Goal: Transaction & Acquisition: Purchase product/service

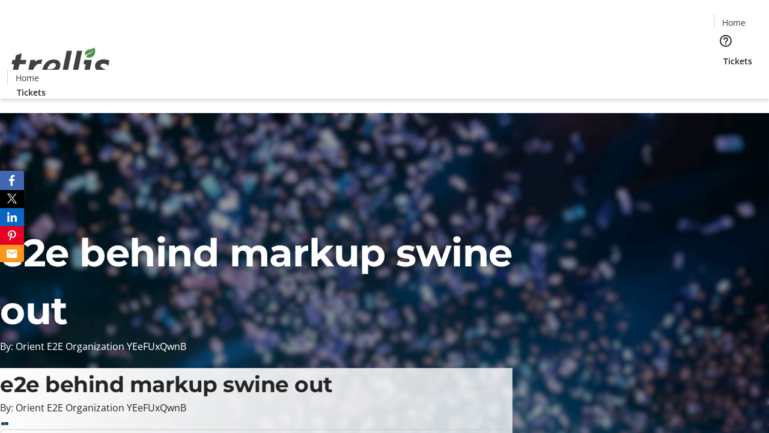
click at [724, 55] on span "Tickets" at bounding box center [738, 61] width 29 height 13
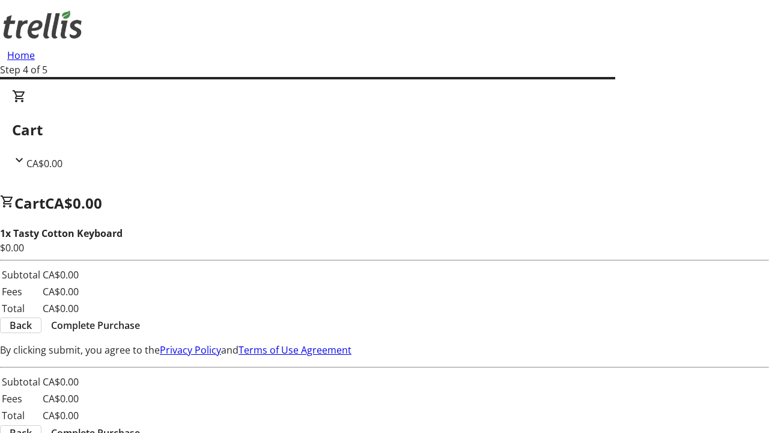
click at [140, 318] on span "Complete Purchase" at bounding box center [95, 325] width 89 height 14
